Goal: Task Accomplishment & Management: Use online tool/utility

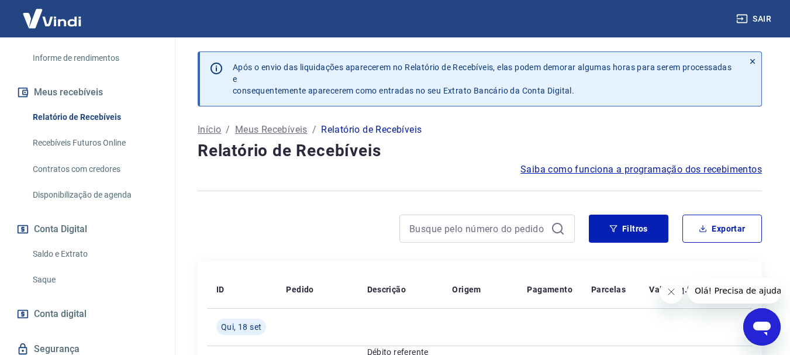
scroll to position [234, 0]
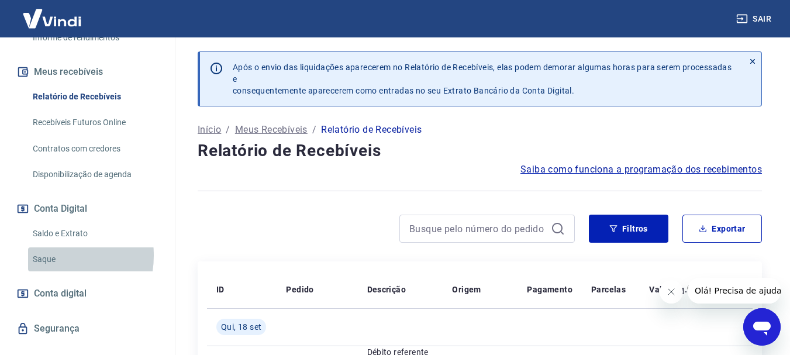
click at [47, 268] on link "Saque" at bounding box center [94, 259] width 133 height 24
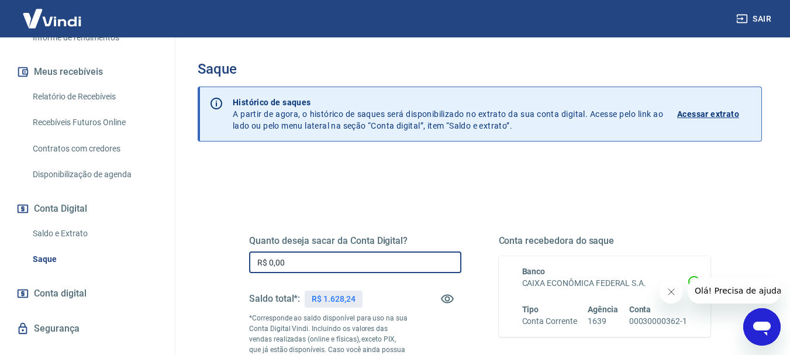
click at [283, 261] on input "R$ 0,00" at bounding box center [355, 262] width 212 height 22
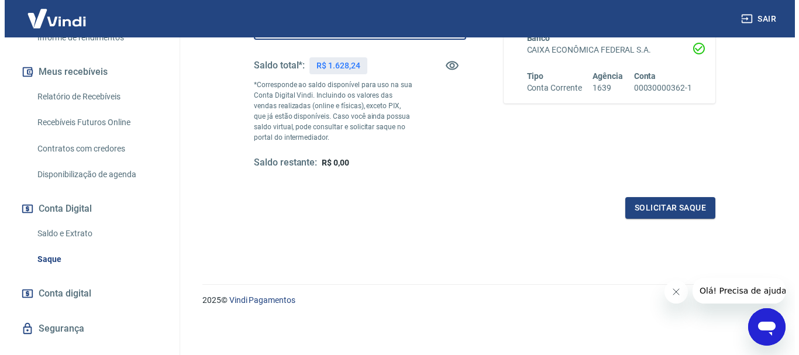
scroll to position [234, 0]
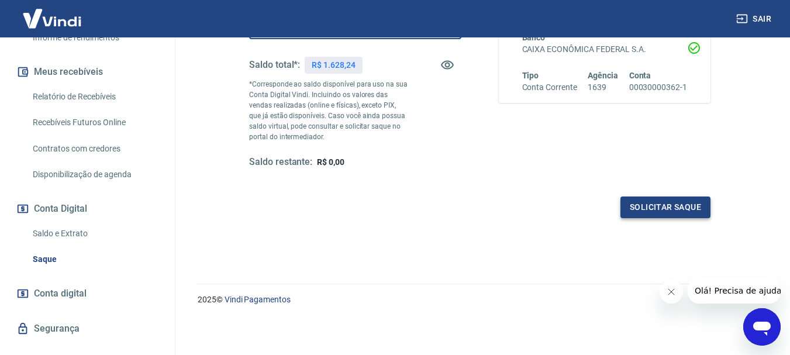
type input "R$ 1.628,24"
click at [674, 209] on button "Solicitar saque" at bounding box center [665, 207] width 90 height 22
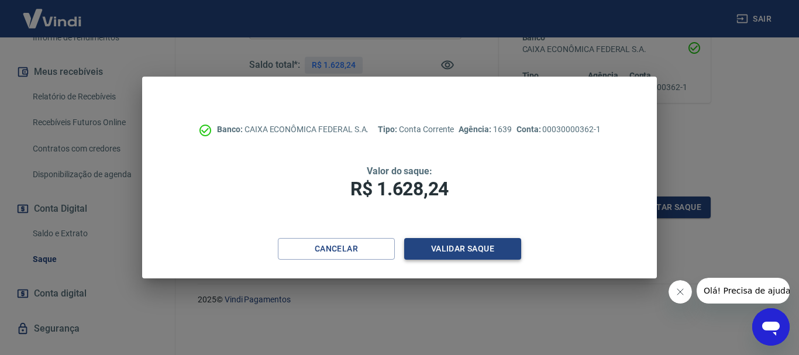
click at [458, 253] on button "Validar saque" at bounding box center [462, 249] width 117 height 22
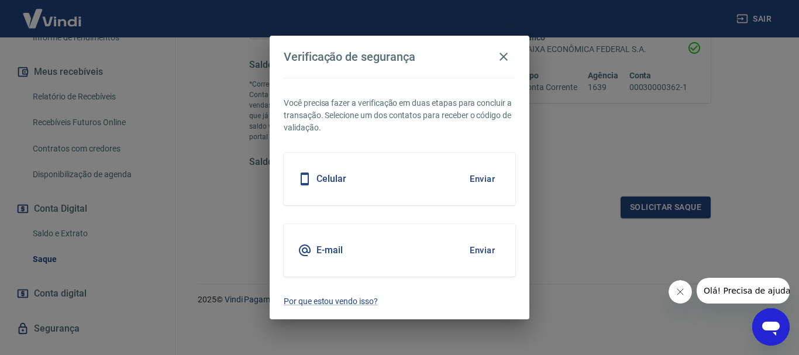
click at [482, 180] on button "Enviar" at bounding box center [482, 179] width 38 height 25
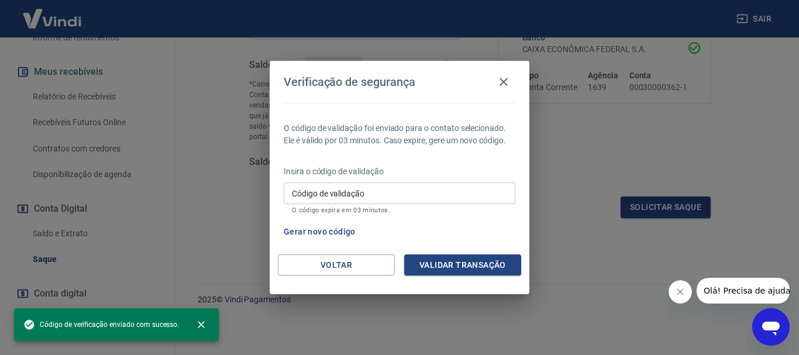
click at [108, 325] on span "Código de verificação enviado com sucesso." at bounding box center [101, 325] width 156 height 12
click at [199, 324] on icon "close" at bounding box center [201, 324] width 7 height 7
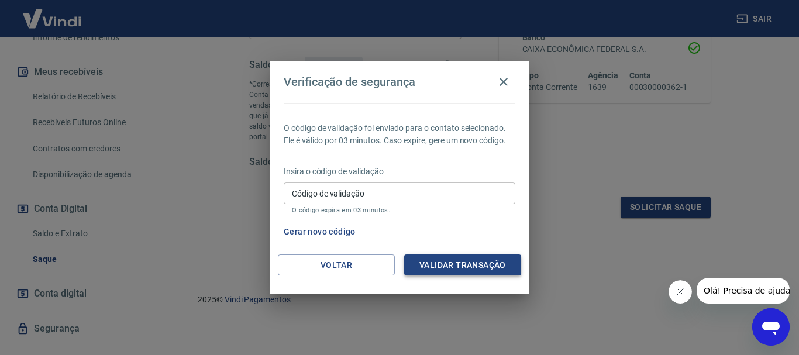
click at [475, 267] on button "Validar transação" at bounding box center [462, 265] width 117 height 22
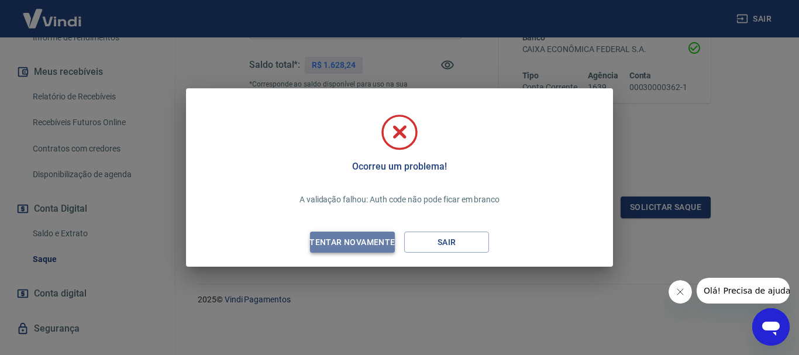
click at [353, 243] on div "Tentar novamente" at bounding box center [351, 242] width 113 height 15
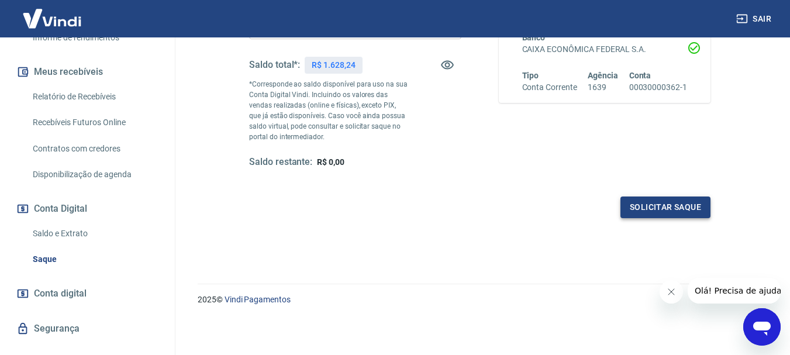
click at [668, 212] on button "Solicitar saque" at bounding box center [665, 207] width 90 height 22
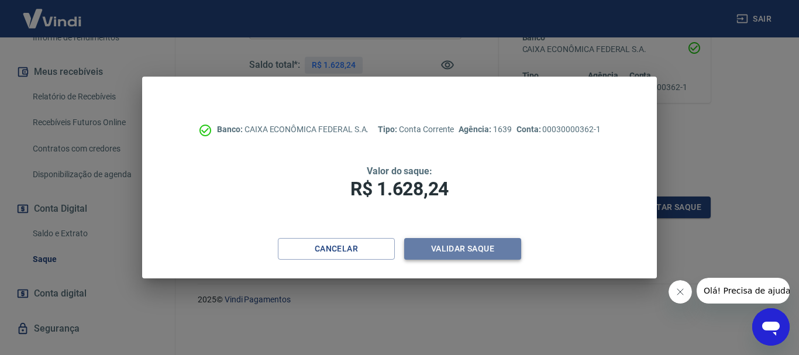
click at [464, 251] on button "Validar saque" at bounding box center [462, 249] width 117 height 22
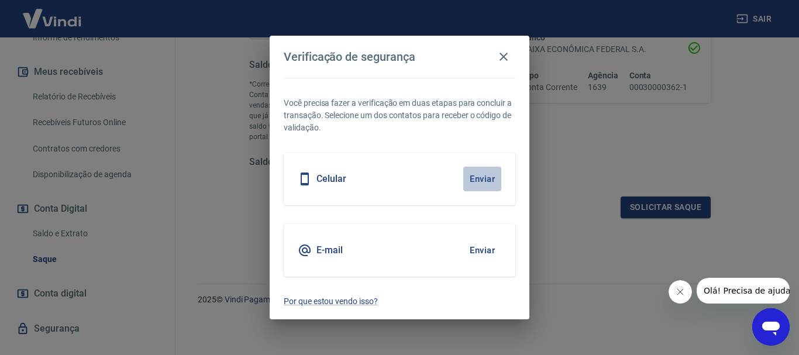
click at [482, 181] on button "Enviar" at bounding box center [482, 179] width 38 height 25
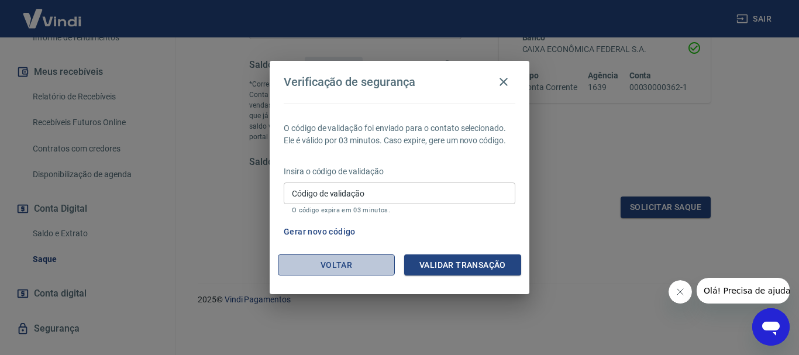
click at [351, 265] on button "Voltar" at bounding box center [336, 265] width 117 height 22
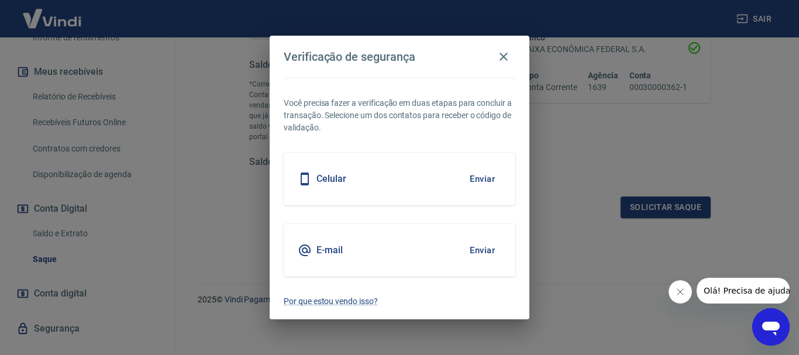
click at [478, 250] on button "Enviar" at bounding box center [482, 250] width 38 height 25
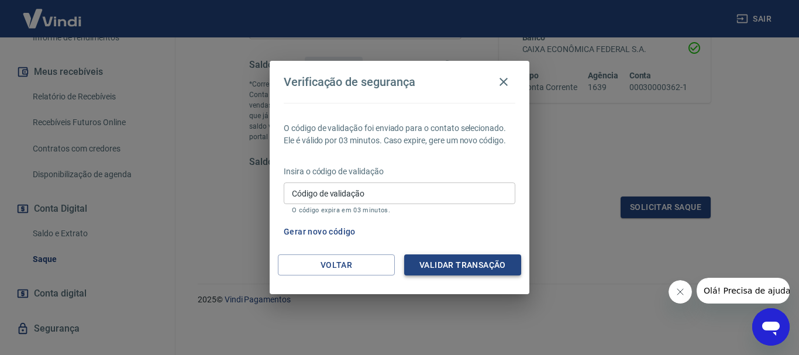
click at [426, 267] on button "Validar transação" at bounding box center [462, 265] width 117 height 22
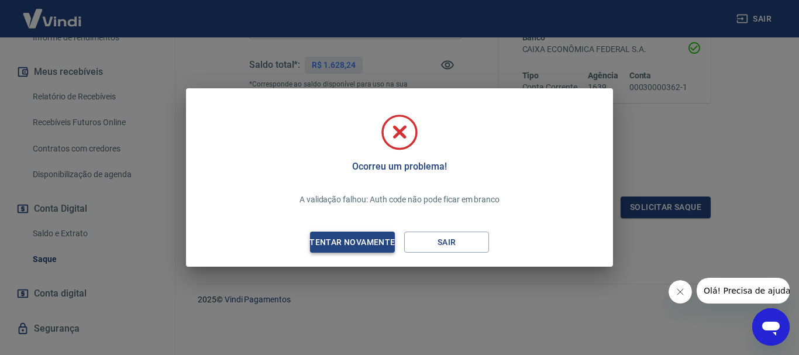
click at [350, 247] on div "Tentar novamente" at bounding box center [351, 242] width 113 height 15
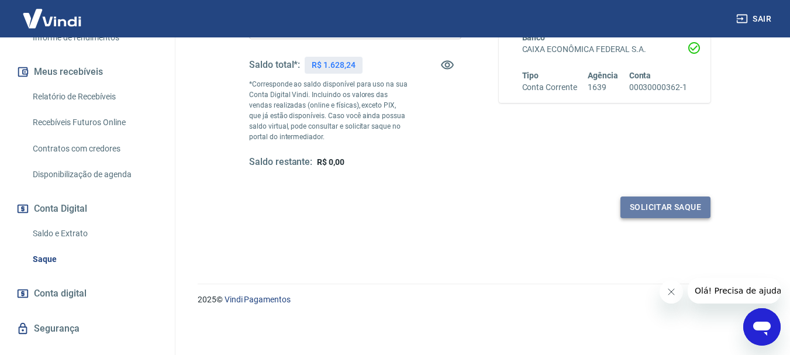
click at [644, 209] on button "Solicitar saque" at bounding box center [665, 207] width 90 height 22
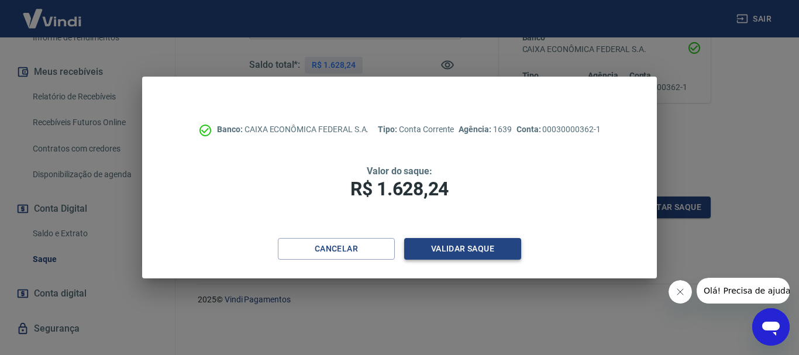
click at [462, 247] on button "Validar saque" at bounding box center [462, 249] width 117 height 22
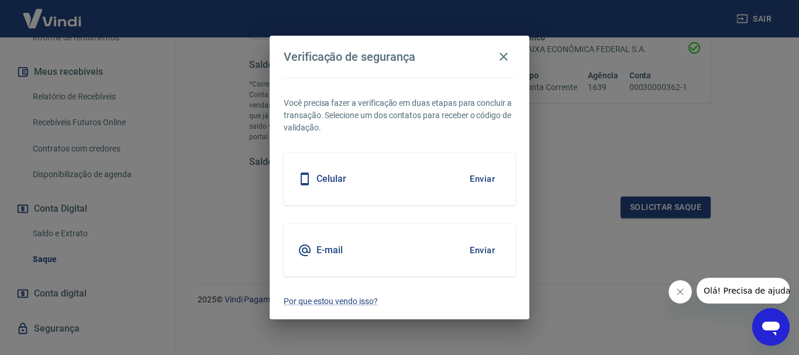
click at [487, 251] on button "Enviar" at bounding box center [482, 250] width 38 height 25
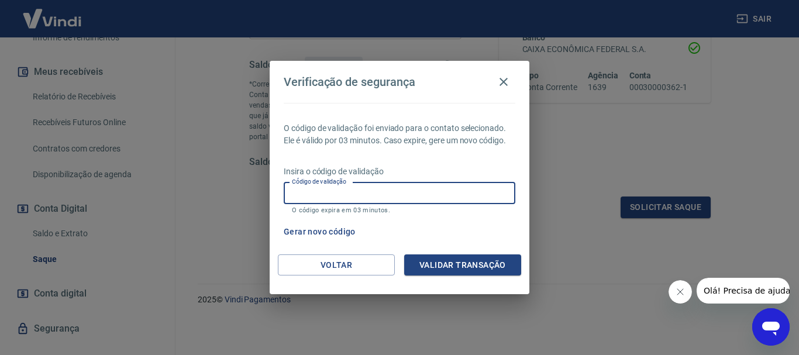
click at [326, 191] on input "Código de validação" at bounding box center [400, 193] width 232 height 22
type input "336354"
click at [471, 267] on button "Validar transação" at bounding box center [462, 265] width 117 height 22
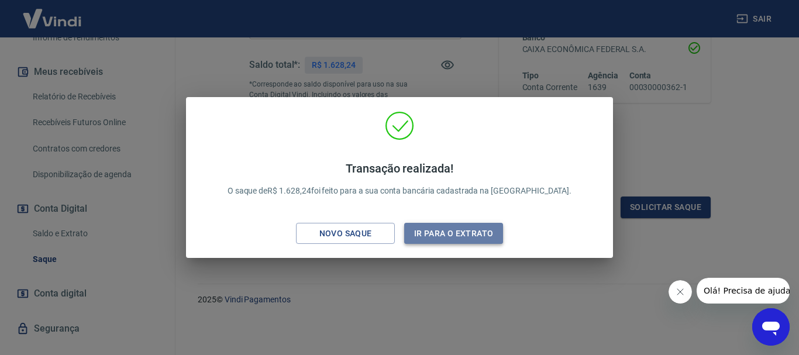
click at [444, 238] on button "Ir para o extrato" at bounding box center [453, 234] width 99 height 22
